Goal: Check status: Check status

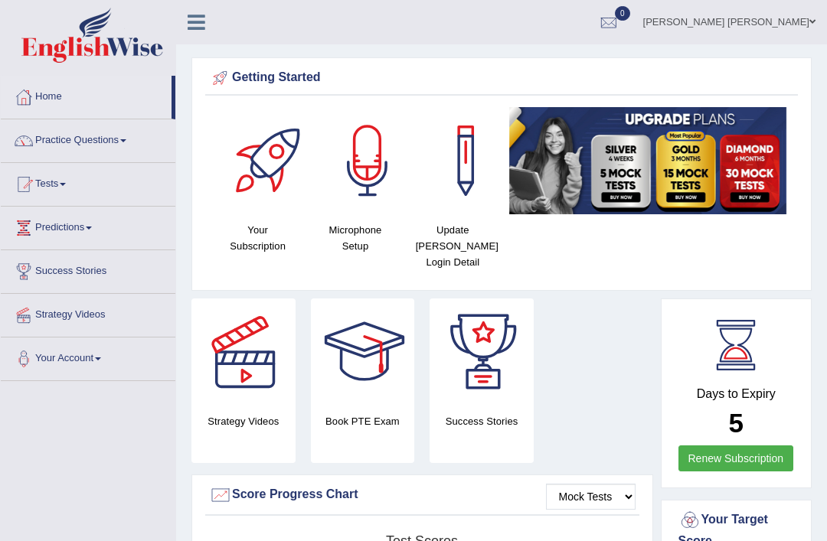
click at [210, 29] on link at bounding box center [196, 20] width 41 height 23
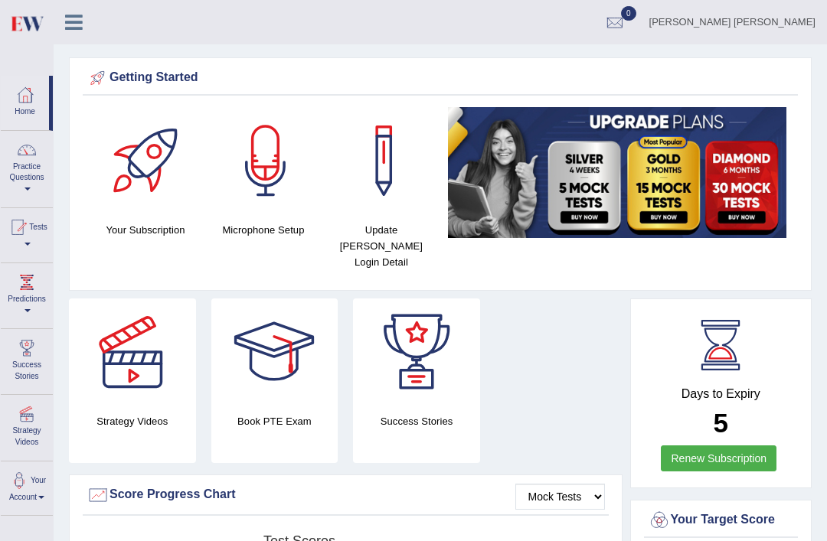
click at [31, 251] on link "Tests" at bounding box center [27, 233] width 52 height 50
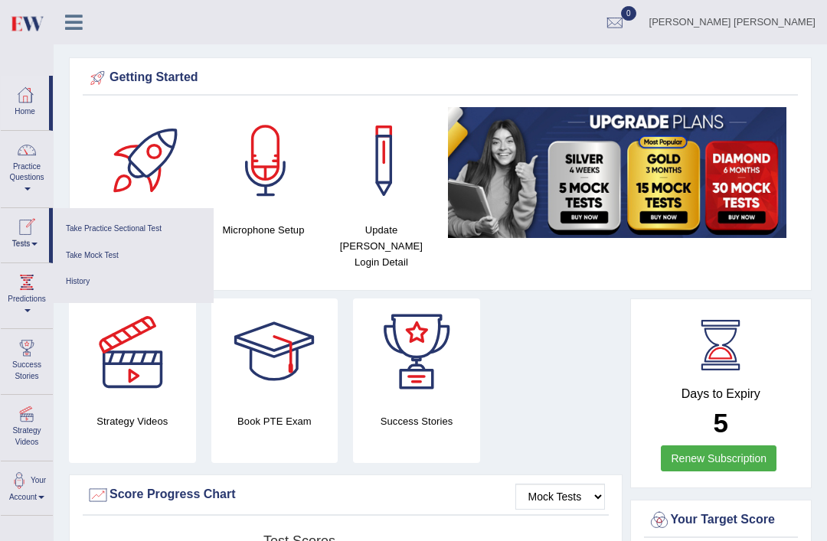
click at [86, 281] on link "History" at bounding box center [132, 282] width 145 height 27
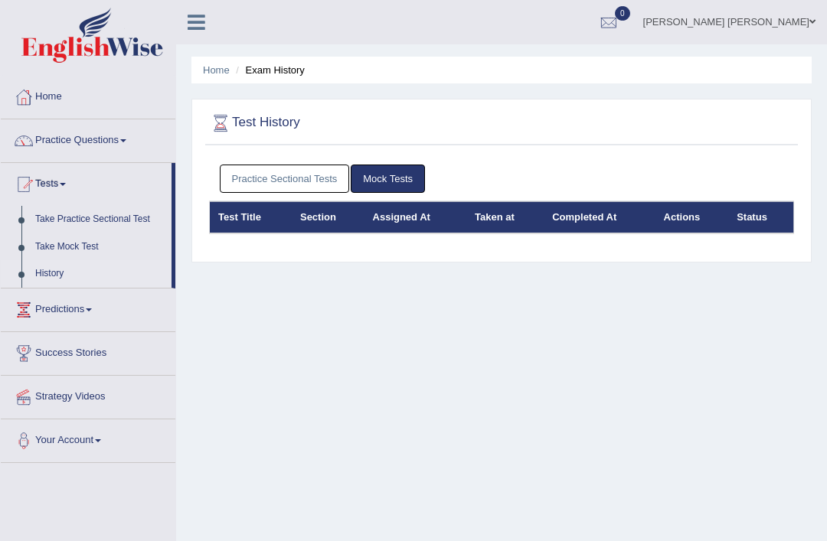
click at [295, 176] on link "Practice Sectional Tests" at bounding box center [285, 179] width 130 height 28
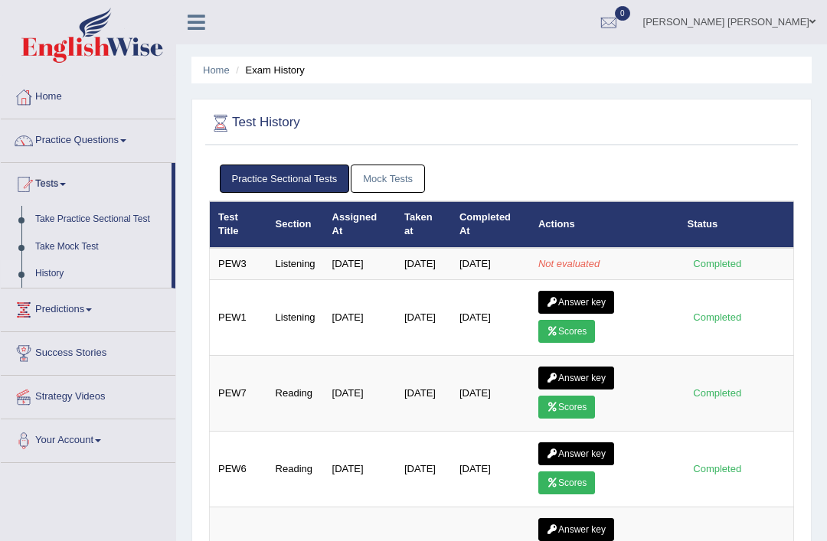
click at [579, 343] on link "Scores" at bounding box center [566, 331] width 57 height 23
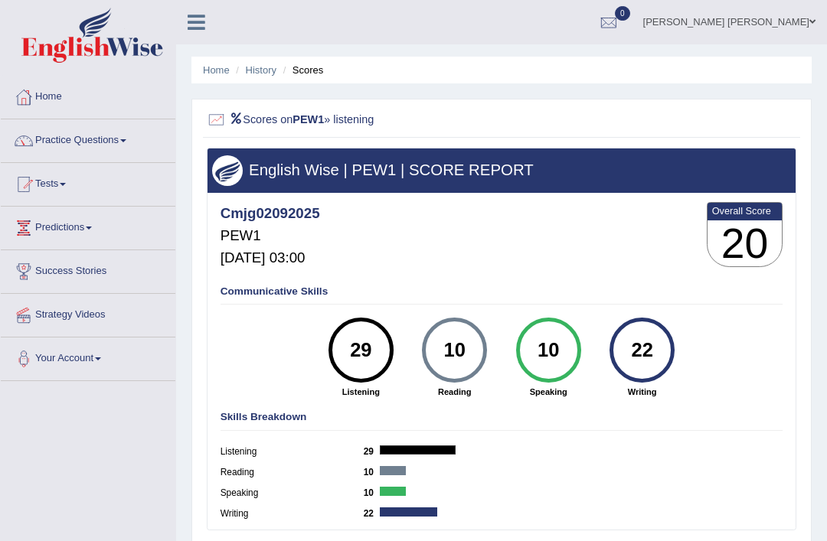
click at [789, 26] on link "[PERSON_NAME] [PERSON_NAME]" at bounding box center [728, 20] width 195 height 40
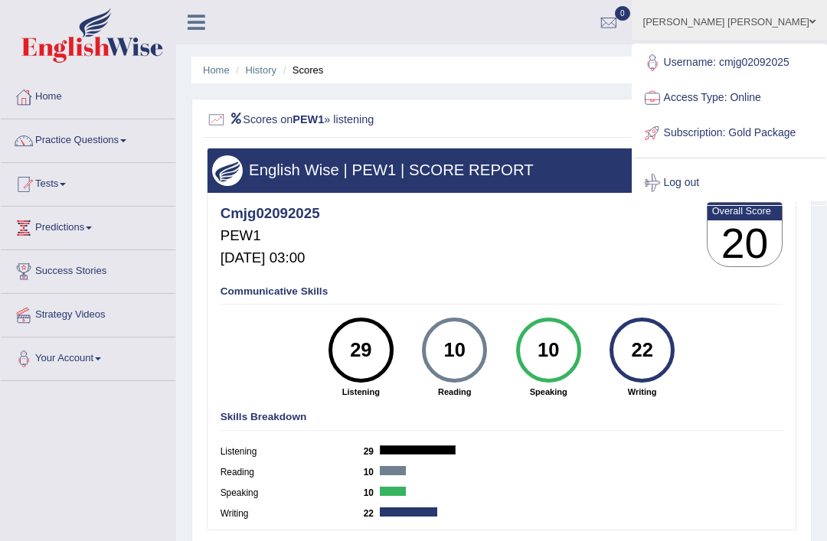
click at [722, 201] on link "Log out" at bounding box center [729, 182] width 192 height 35
